Goal: Find specific page/section: Find specific page/section

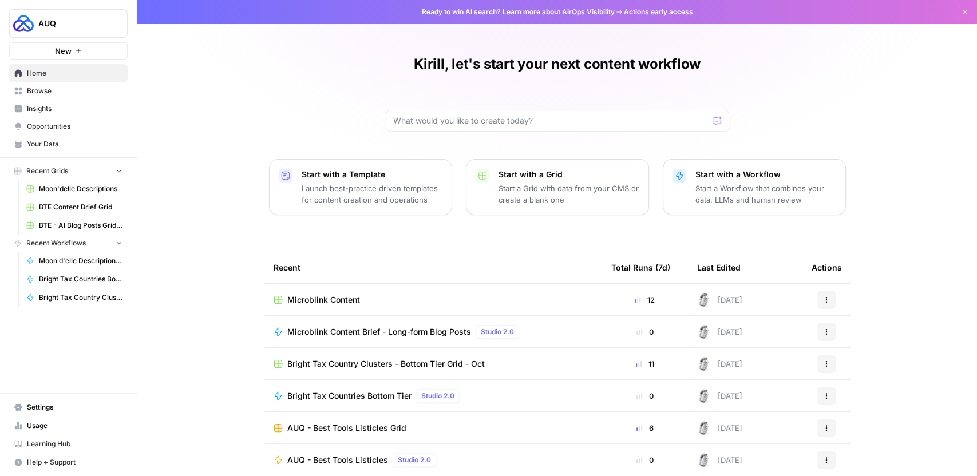
click at [77, 92] on span "Browse" at bounding box center [75, 91] width 96 height 10
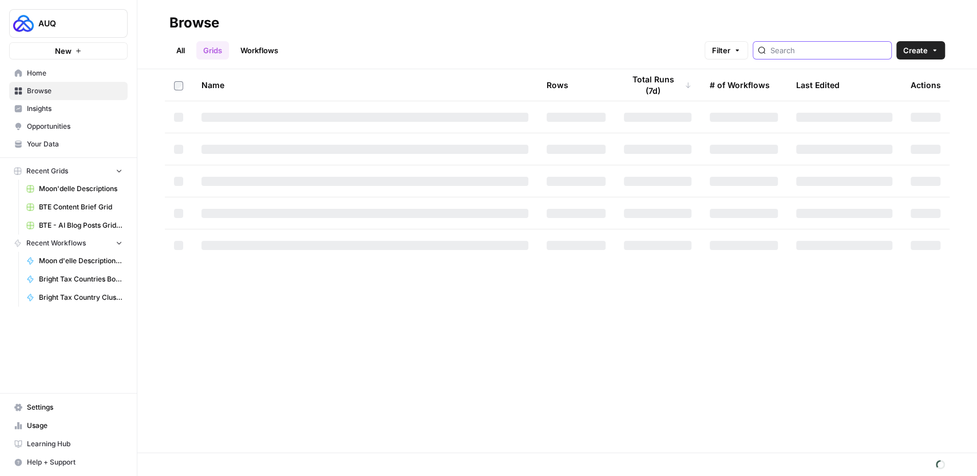
click at [821, 54] on input "search" at bounding box center [828, 50] width 116 height 11
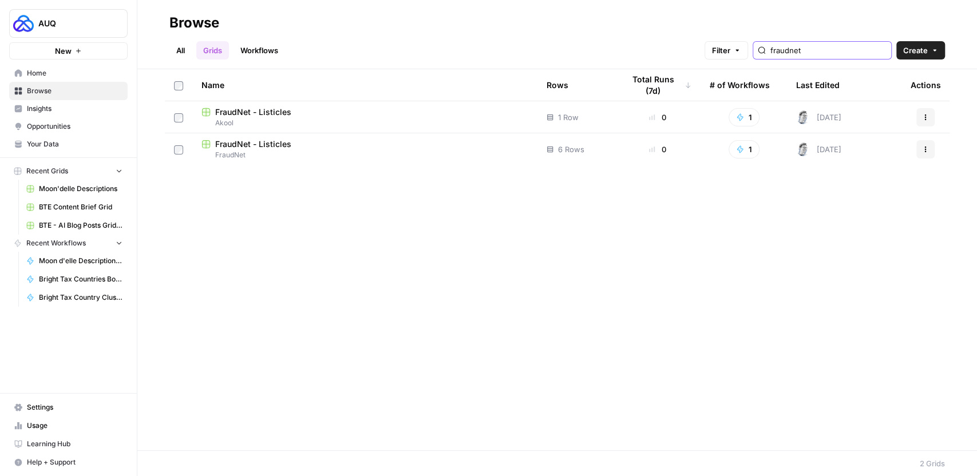
type input "fraudnet"
click at [260, 61] on header "Browse All Grids Workflows Filter fraudnet Create" at bounding box center [557, 34] width 840 height 69
click at [260, 53] on link "Workflows" at bounding box center [259, 50] width 52 height 18
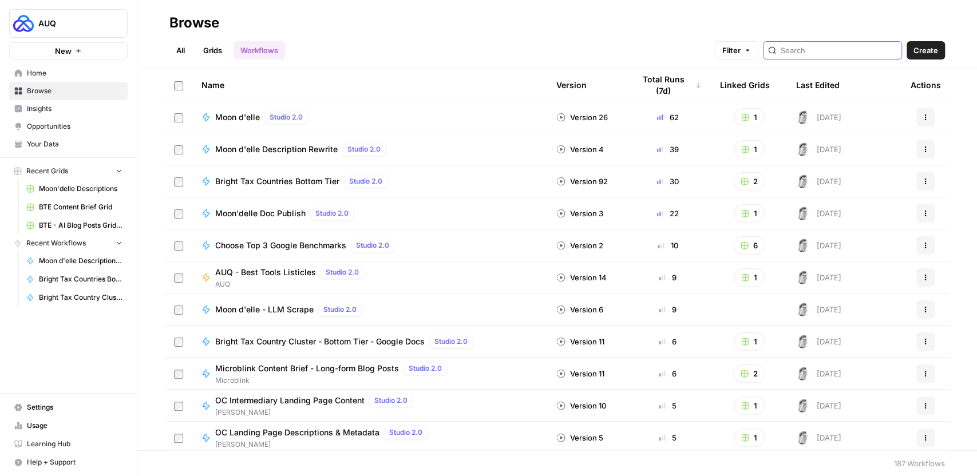
click at [836, 52] on input "search" at bounding box center [839, 50] width 116 height 11
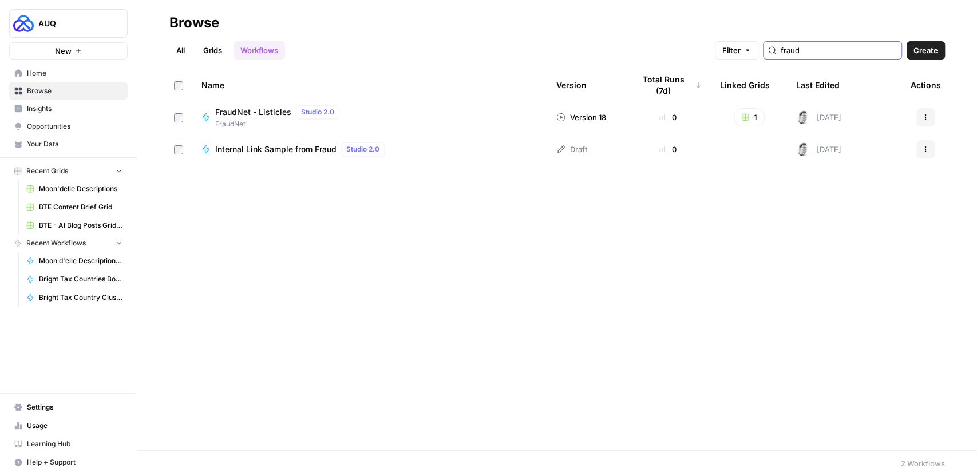
type input "fraud"
click at [267, 113] on span "FraudNet - Listicles" at bounding box center [253, 111] width 76 height 11
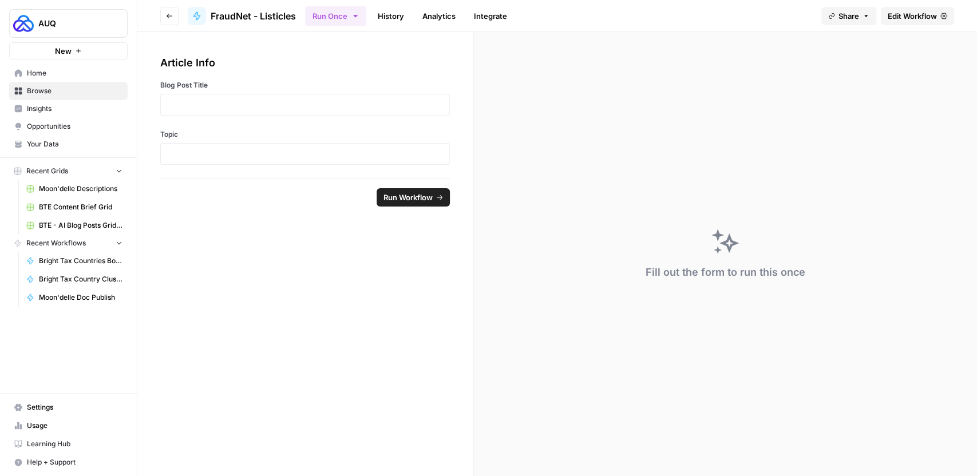
click at [172, 14] on icon "button" at bounding box center [169, 16] width 7 height 7
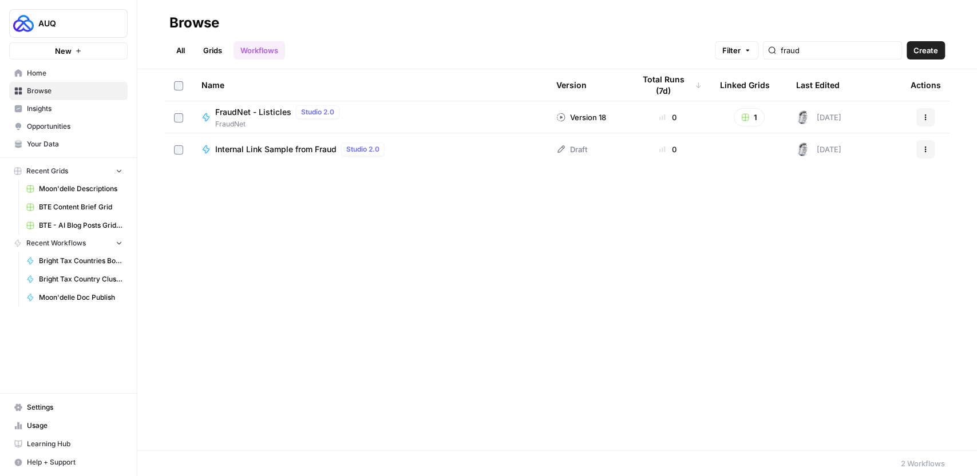
click at [213, 52] on link "Grids" at bounding box center [212, 50] width 33 height 18
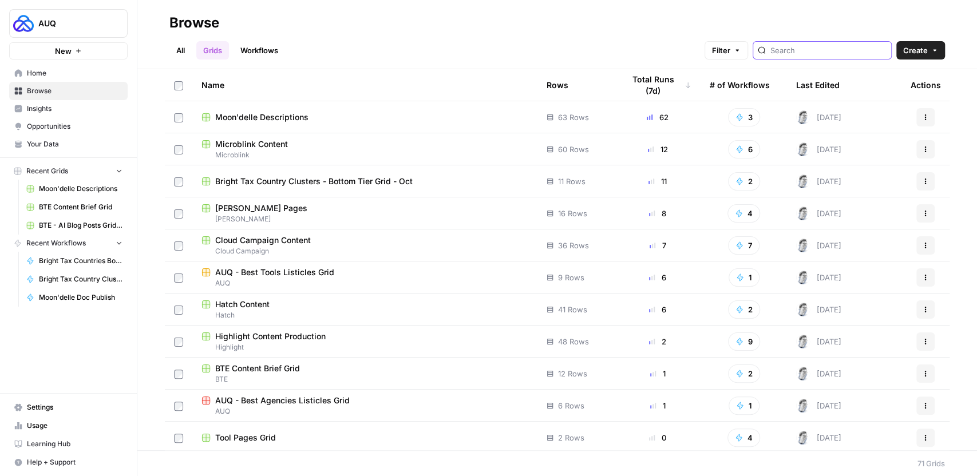
click at [836, 52] on input "search" at bounding box center [828, 50] width 116 height 11
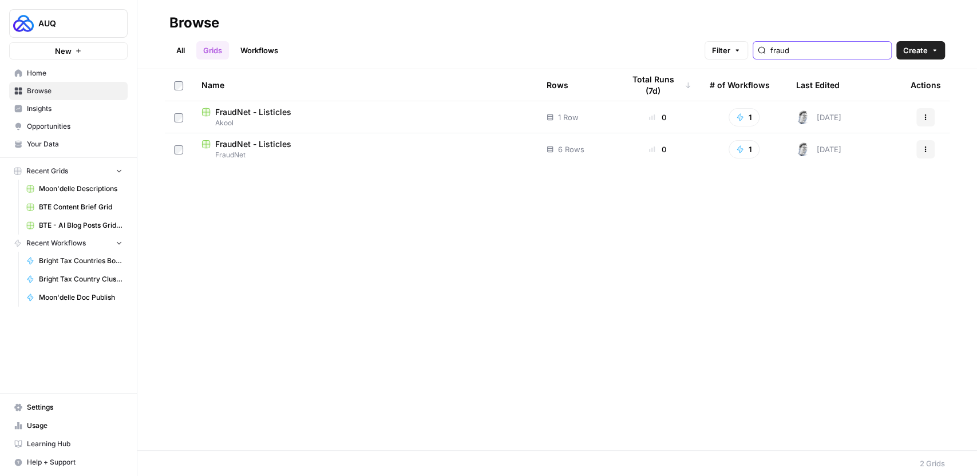
type input "fraud"
click at [260, 144] on span "FraudNet - Listicles" at bounding box center [253, 143] width 76 height 11
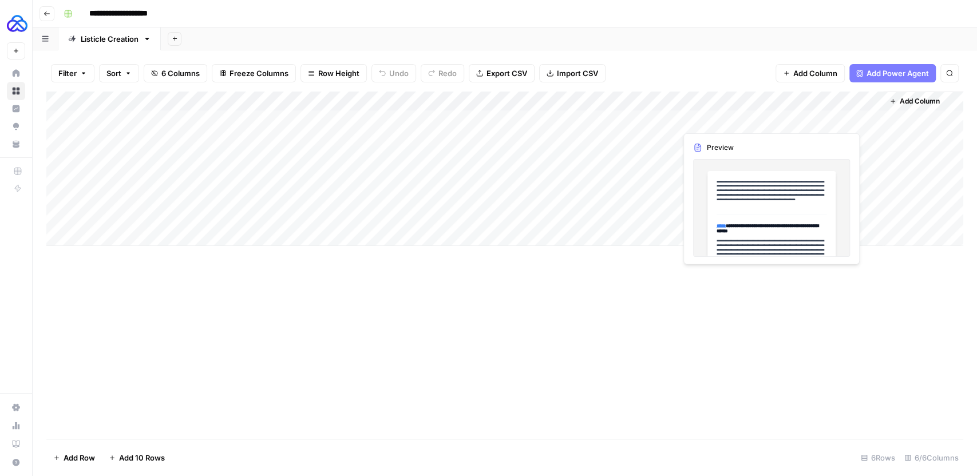
click at [768, 119] on div "Add Column" at bounding box center [504, 169] width 917 height 155
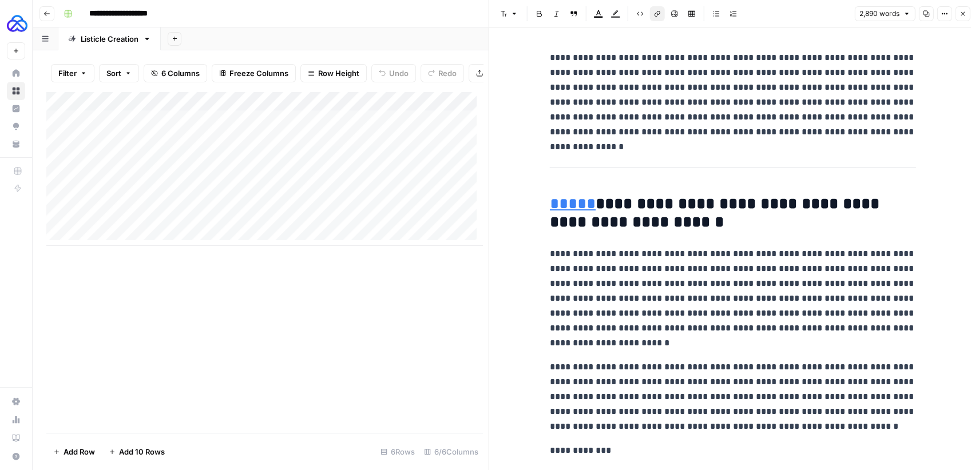
click at [962, 16] on icon "button" at bounding box center [962, 13] width 7 height 7
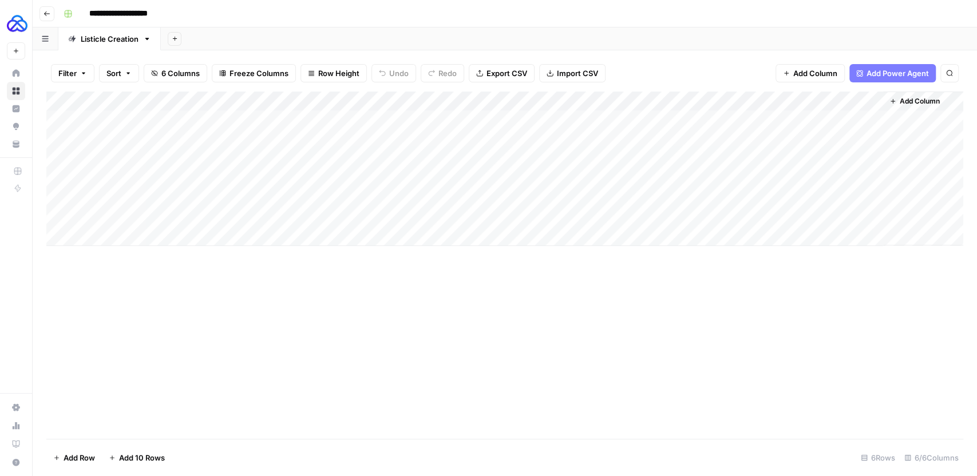
click at [769, 159] on div "Add Column" at bounding box center [504, 169] width 917 height 155
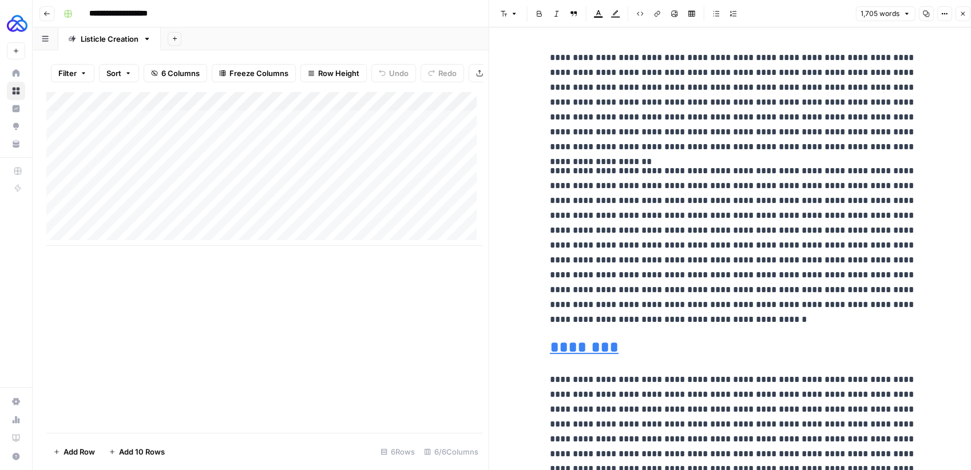
click at [958, 14] on button "Close" at bounding box center [962, 13] width 15 height 15
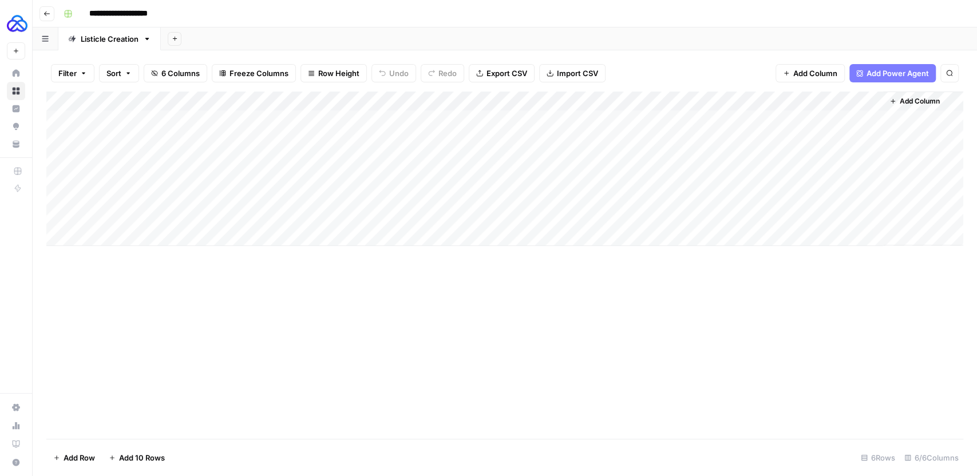
click at [49, 15] on icon "button" at bounding box center [46, 13] width 7 height 7
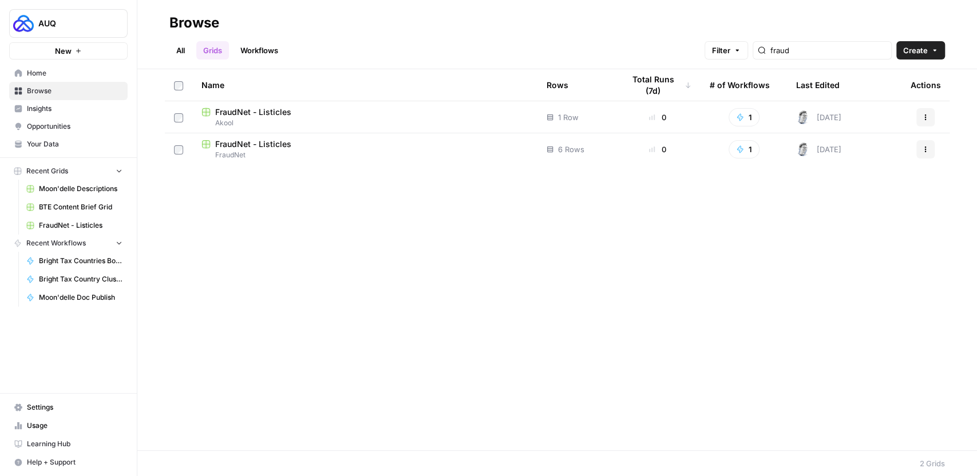
click at [257, 145] on span "FraudNet - Listicles" at bounding box center [253, 143] width 76 height 11
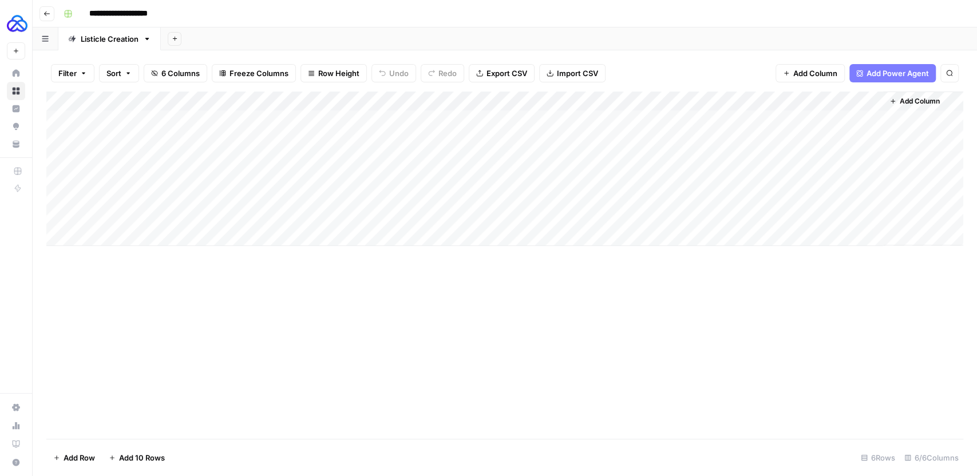
click at [50, 17] on button "Go back" at bounding box center [46, 13] width 15 height 15
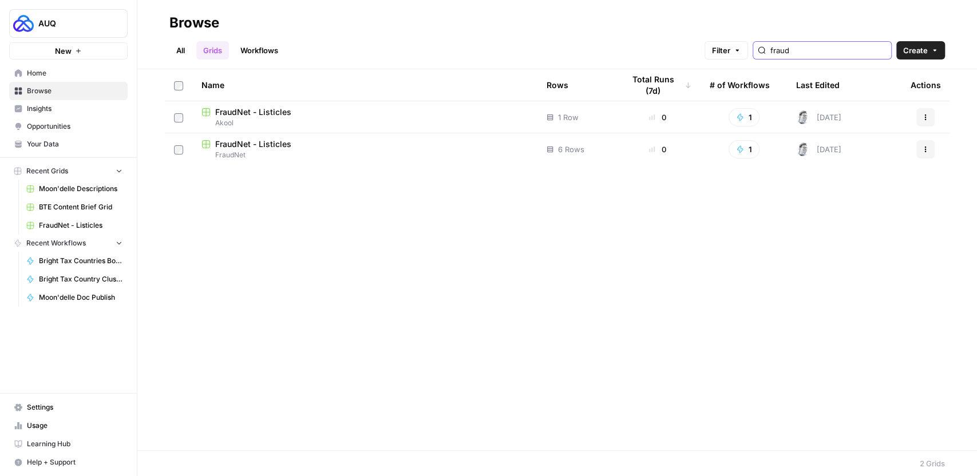
click at [832, 52] on input "fraud" at bounding box center [828, 50] width 116 height 11
